Goal: Task Accomplishment & Management: Complete application form

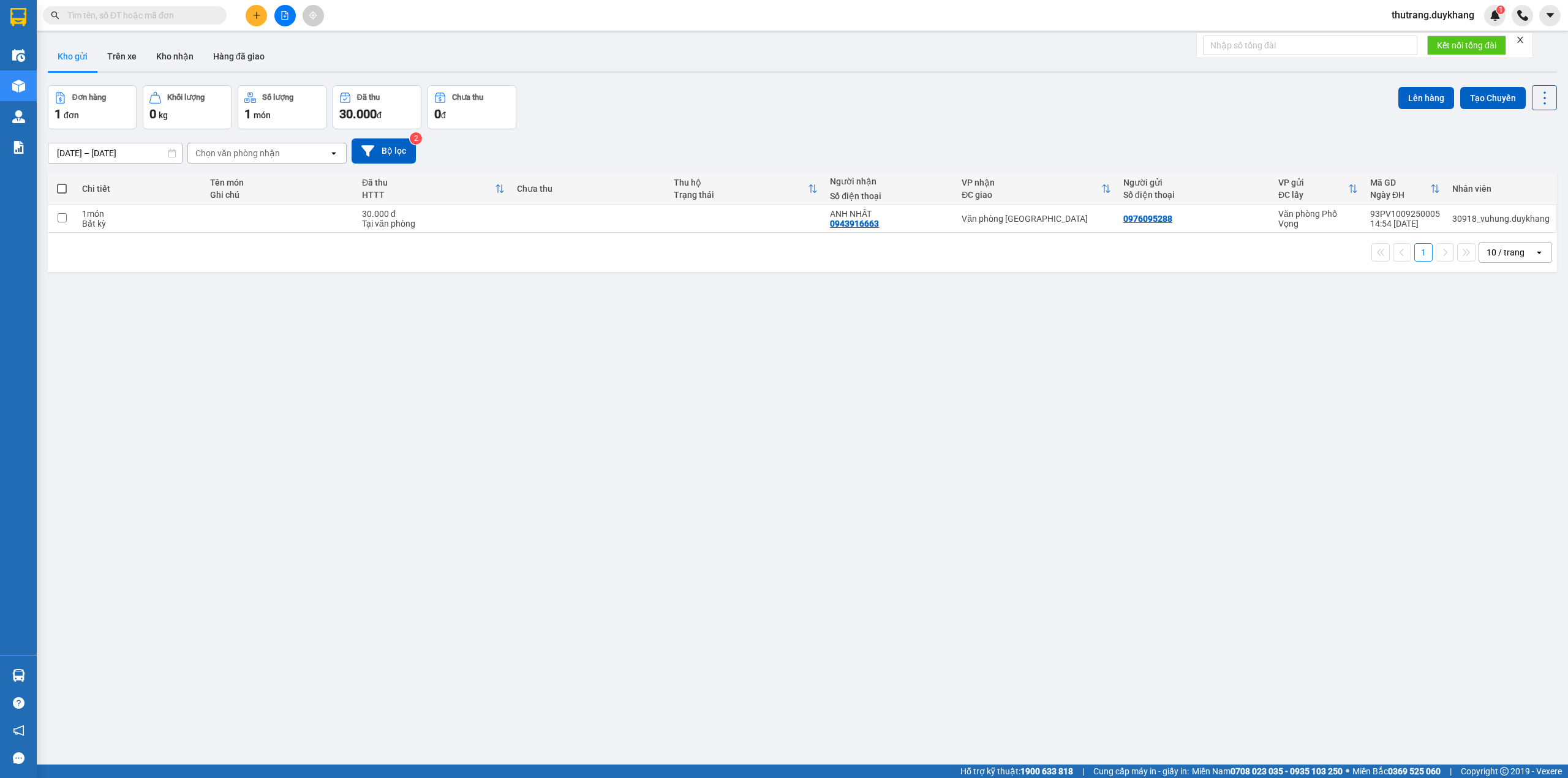
click at [184, 15] on input "text" at bounding box center [139, 15] width 145 height 14
paste input "0961583130"
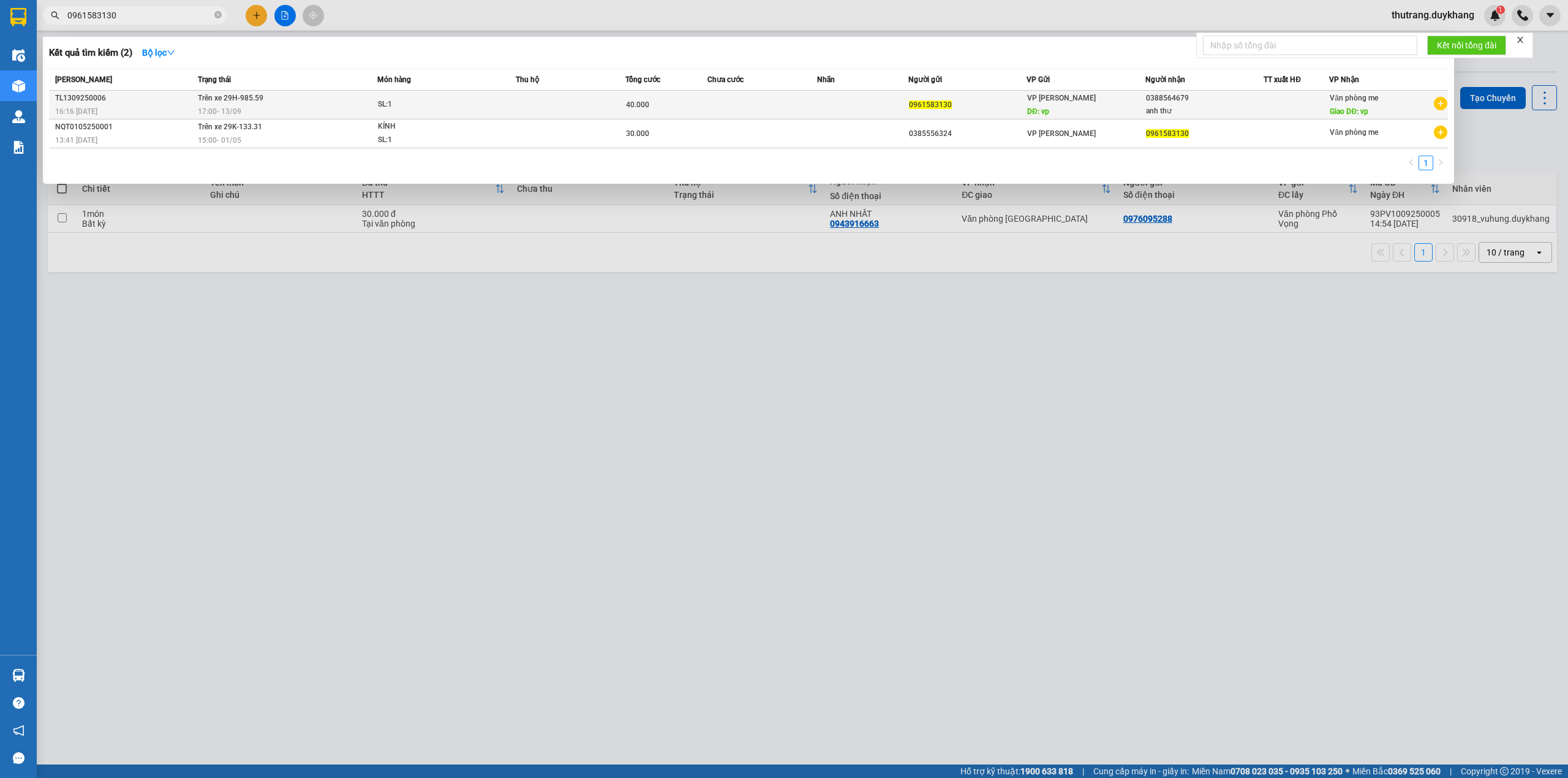
type input "0961583130"
drag, startPoint x: 1142, startPoint y: 98, endPoint x: 1191, endPoint y: 101, distance: 49.1
click at [1191, 101] on tr "TL1309250006 16:16 [DATE] Trên xe 29H-985.59 17:00 [DATE] SL: 1 40.000 09615831…" at bounding box center [748, 105] width 1399 height 29
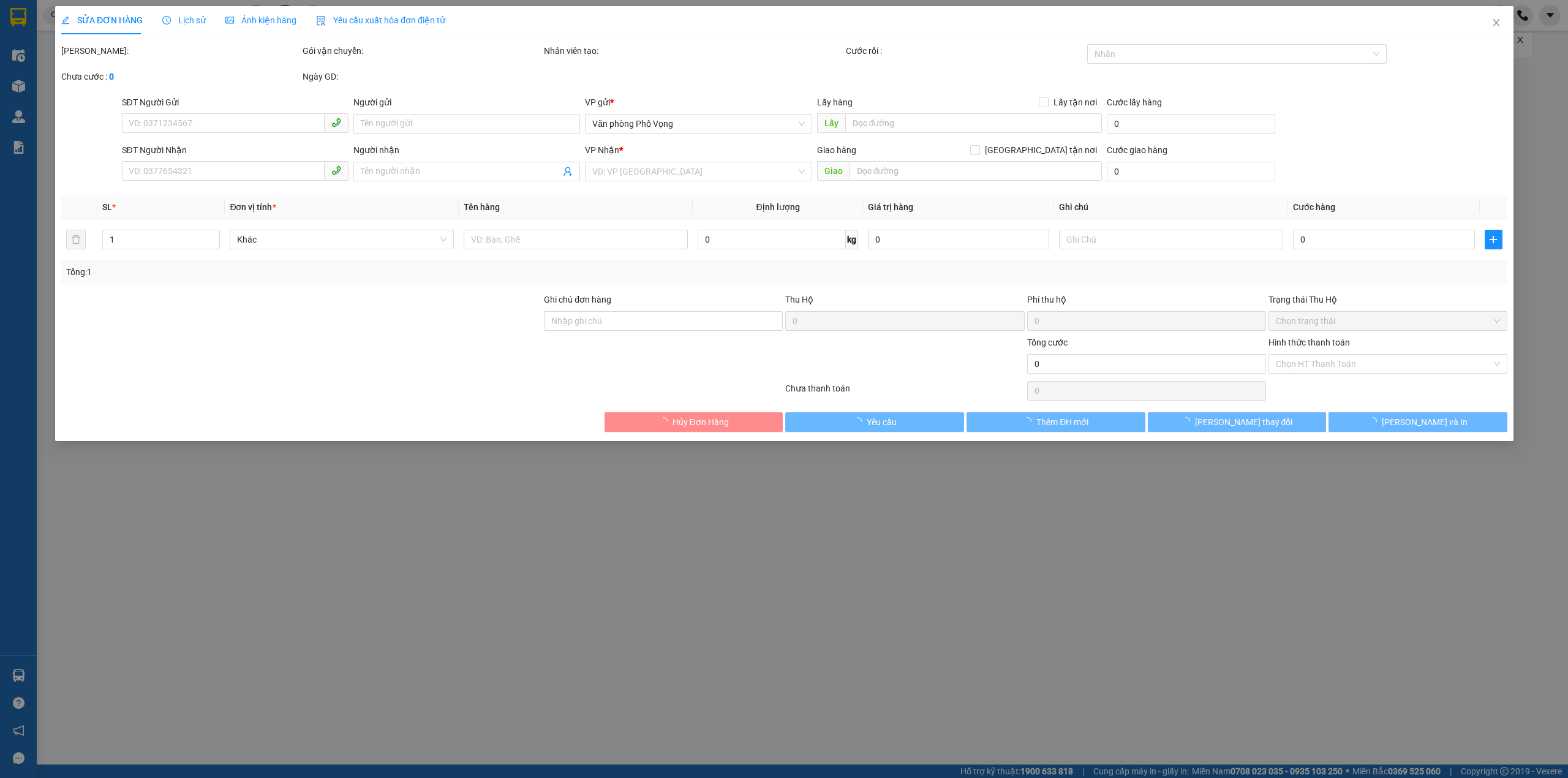
click at [1236, 87] on div "[PERSON_NAME]: Gói vận chuyển: Nhân viên tạo: Cước rồi : Nhãn Chưa cước : 0 Ng…" at bounding box center [784, 70] width 1449 height 52
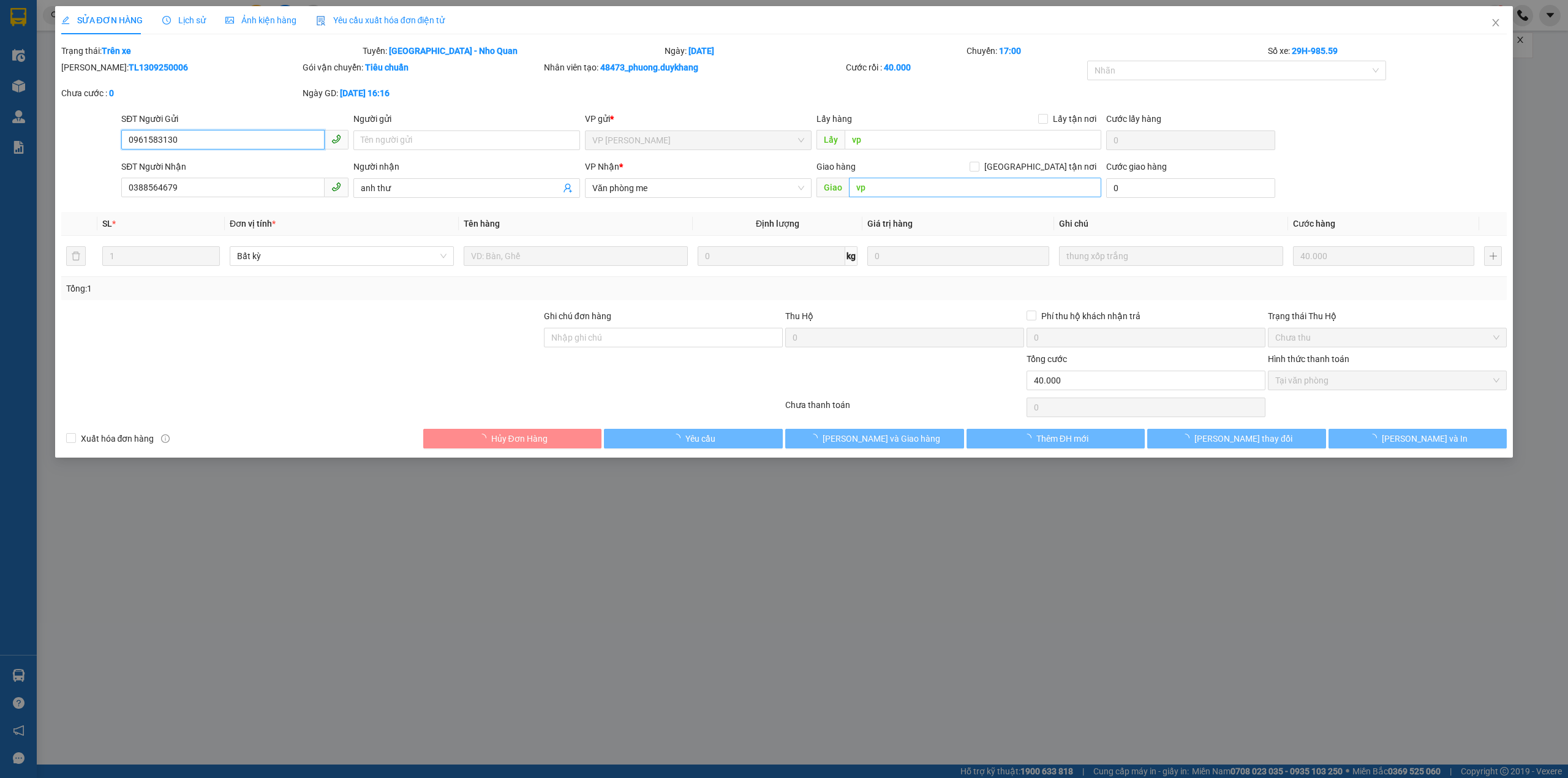
type input "0961583130"
type input "vp"
type input "0388564679"
type input "anh thư"
type input "vp"
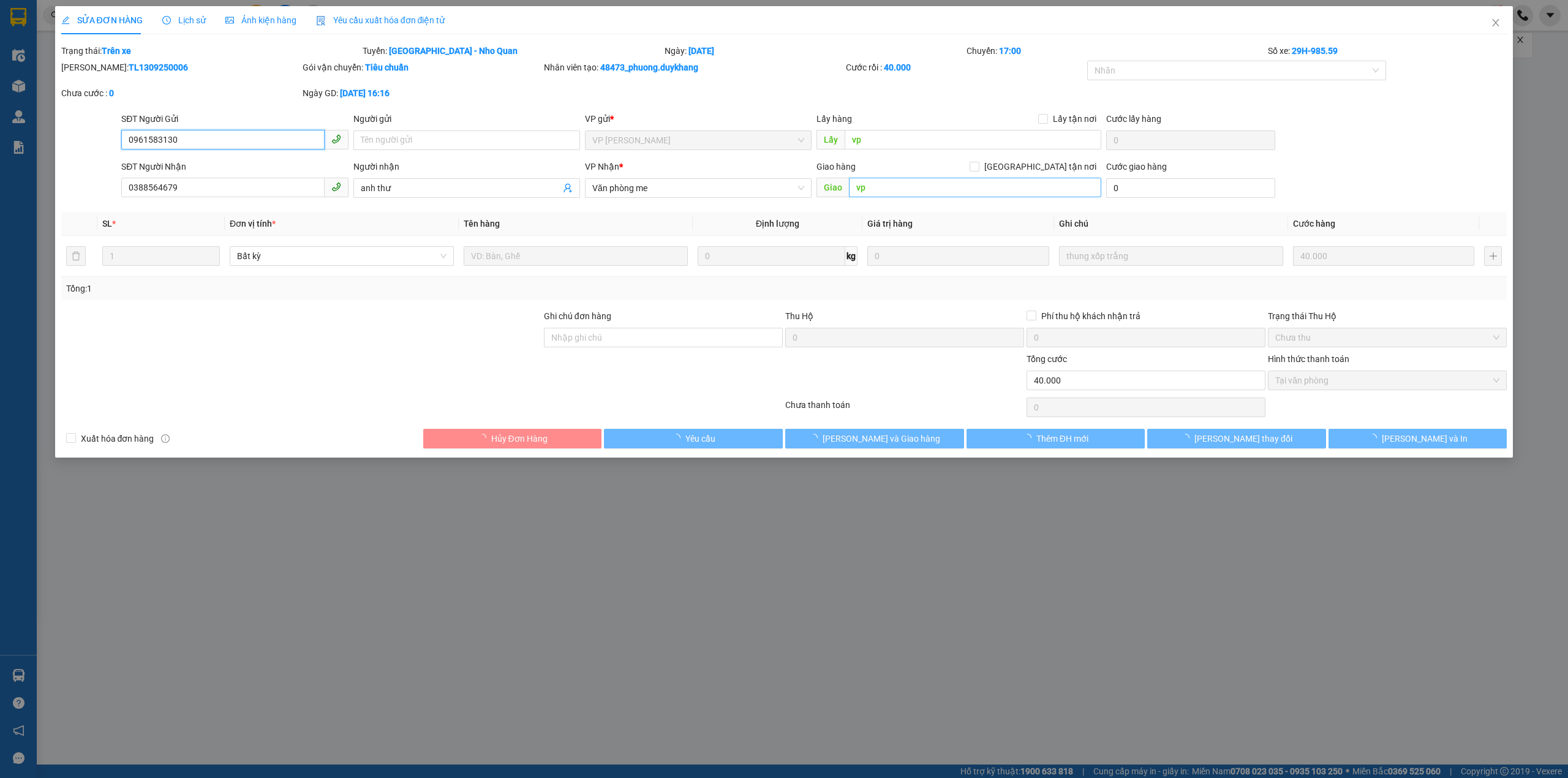
type input "40.000"
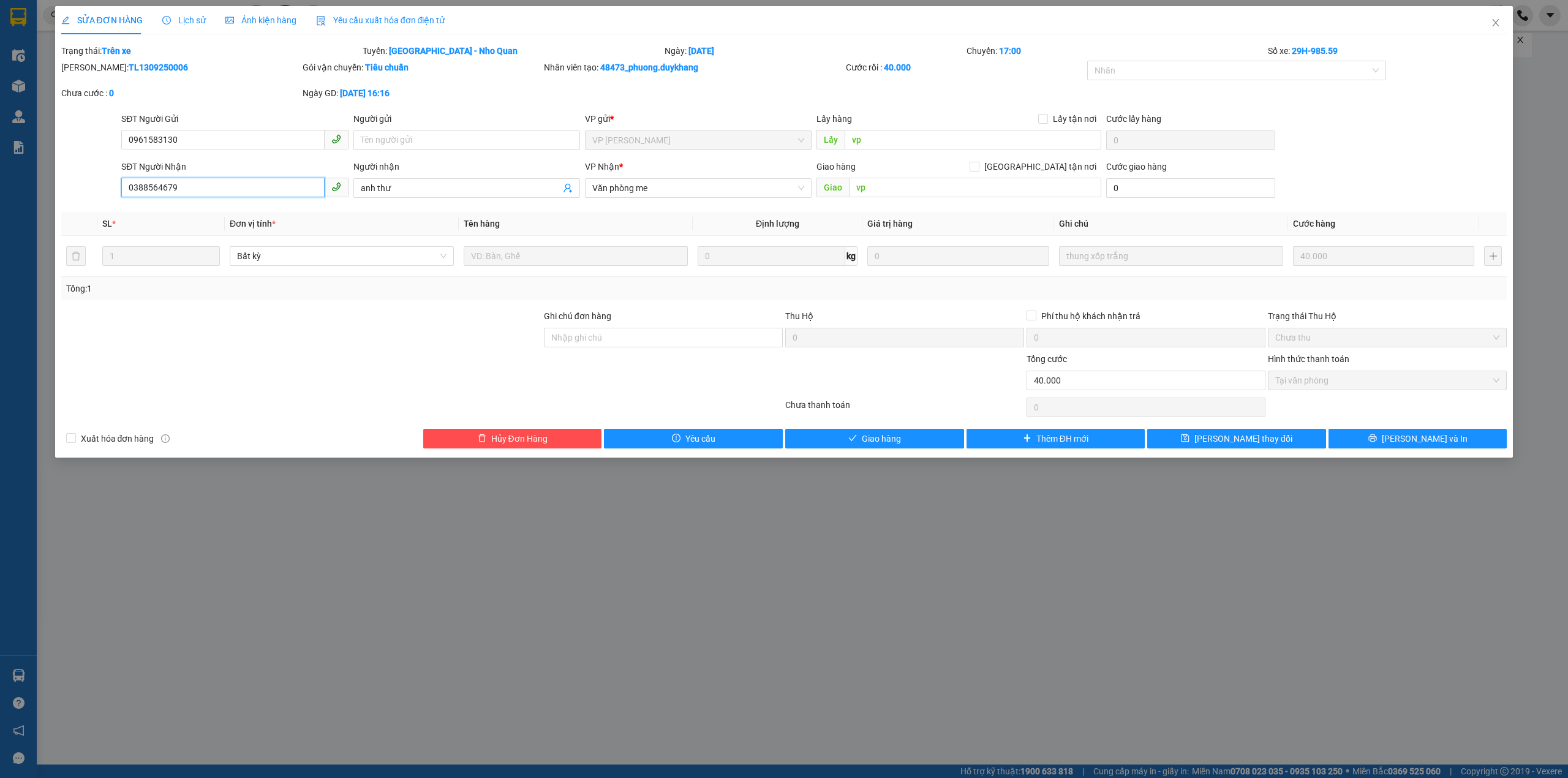
click at [205, 196] on input "0388564679" at bounding box center [222, 188] width 203 height 19
drag, startPoint x: 130, startPoint y: 186, endPoint x: 90, endPoint y: 185, distance: 40.0
click at [90, 185] on div "SĐT Người Nhận 0388564679 0388564679 Người nhận anh thư VP Nhận * Văn phòng me …" at bounding box center [784, 181] width 1449 height 43
click at [1500, 18] on span "Close" at bounding box center [1496, 23] width 34 height 34
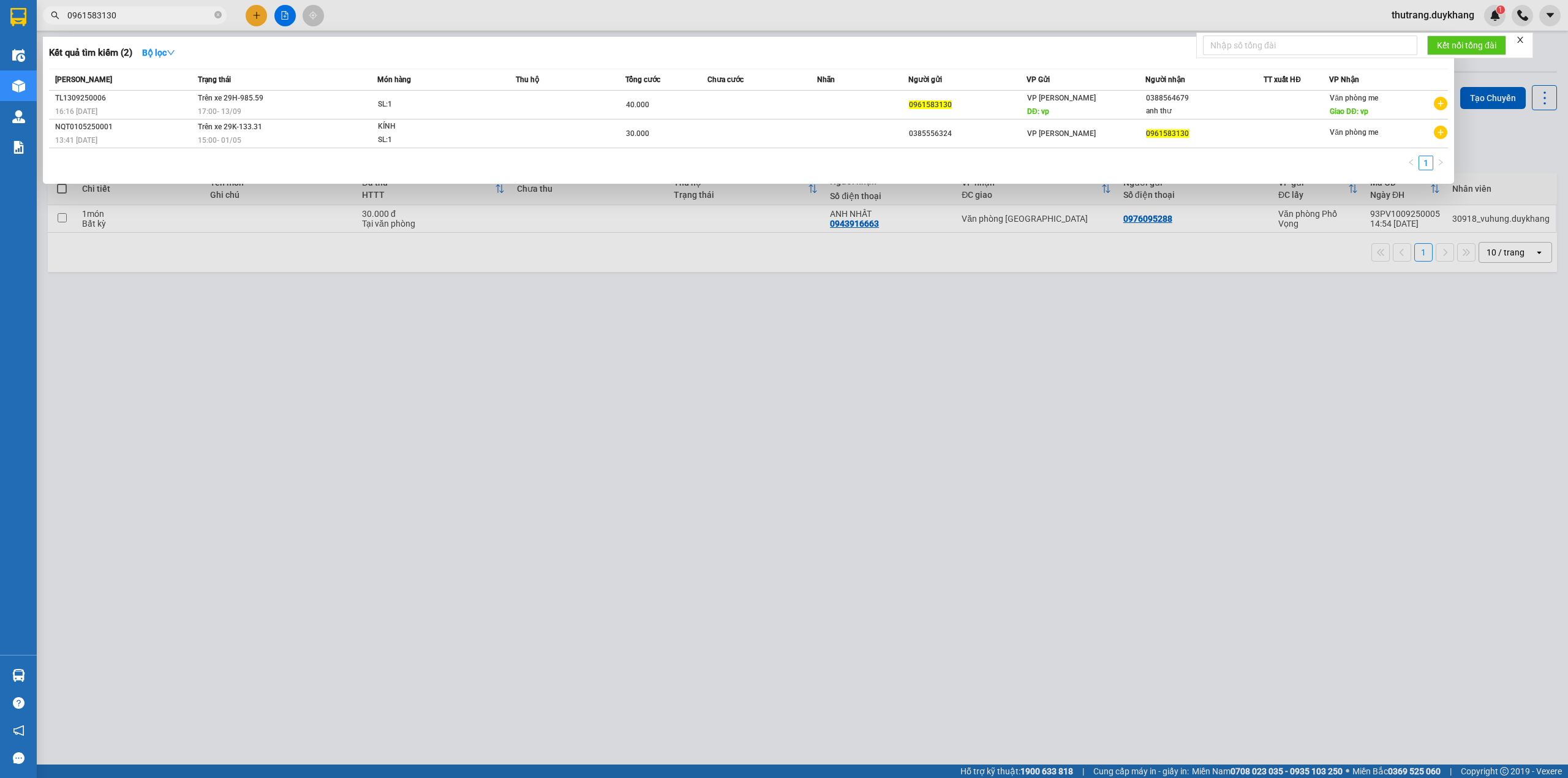
click at [213, 15] on span "0961583130" at bounding box center [134, 15] width 184 height 19
click at [221, 15] on icon "close-circle" at bounding box center [218, 15] width 7 height 7
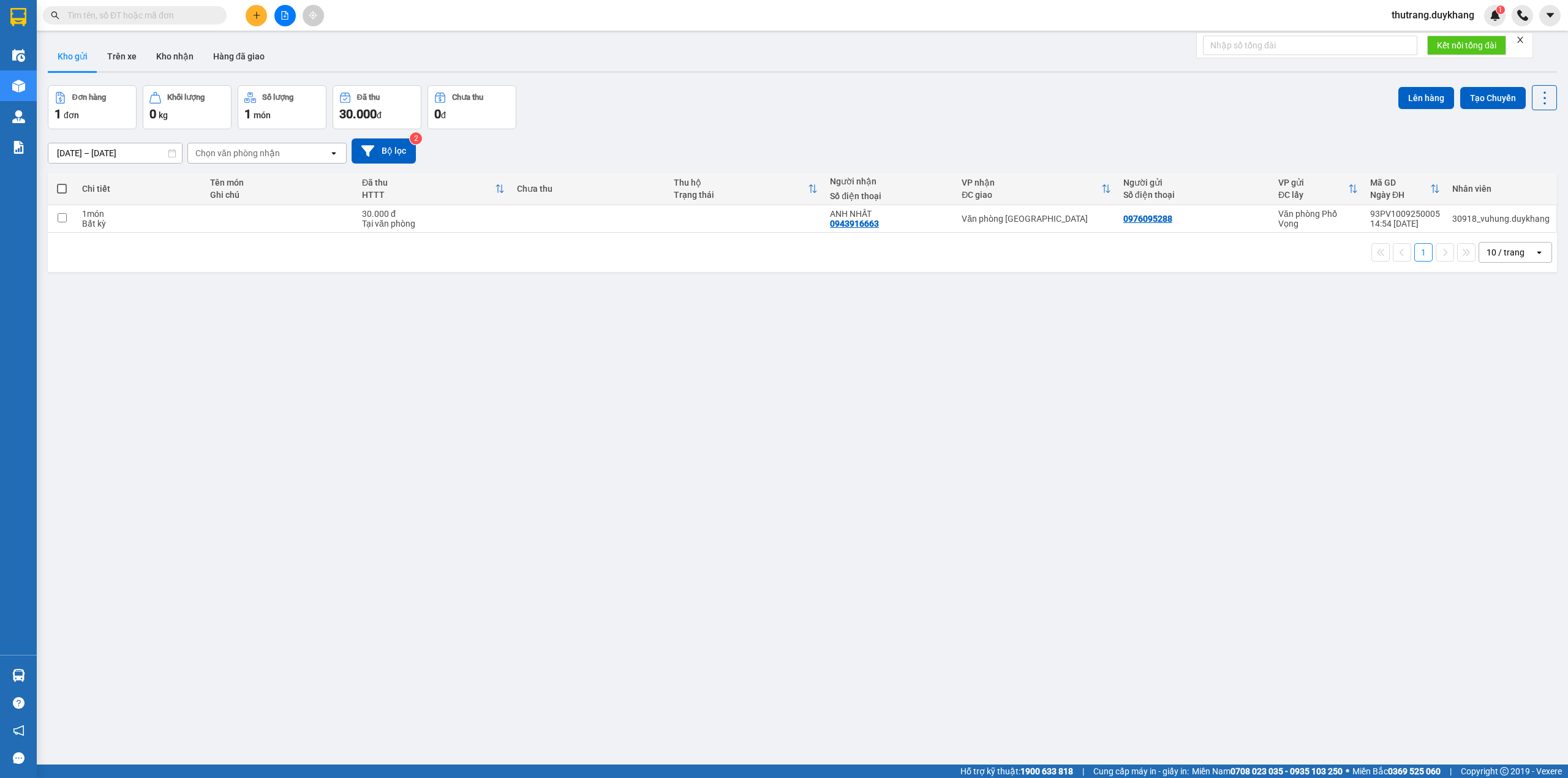
paste input "0388564679"
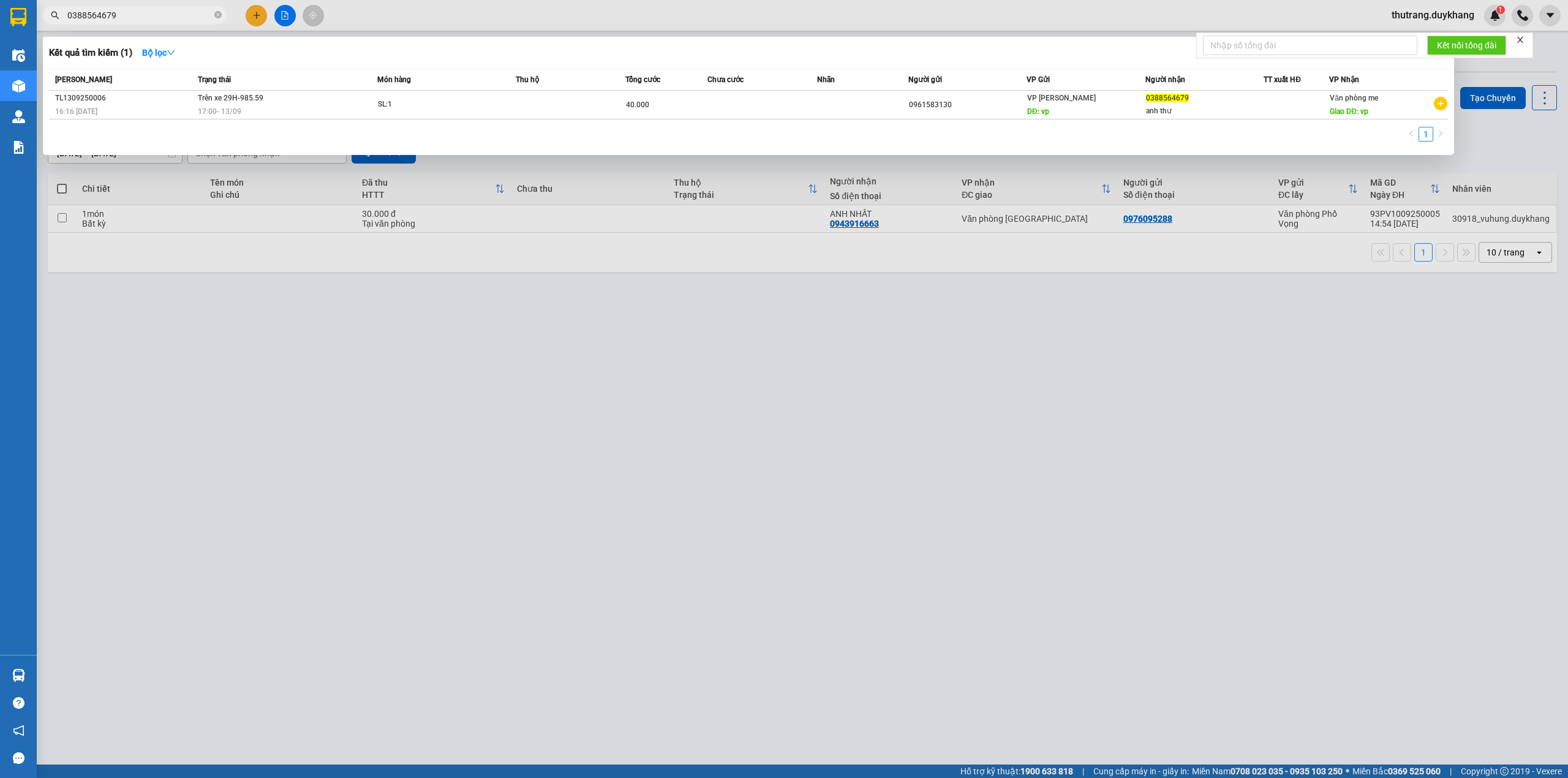
type input "0388564679"
